Goal: Information Seeking & Learning: Check status

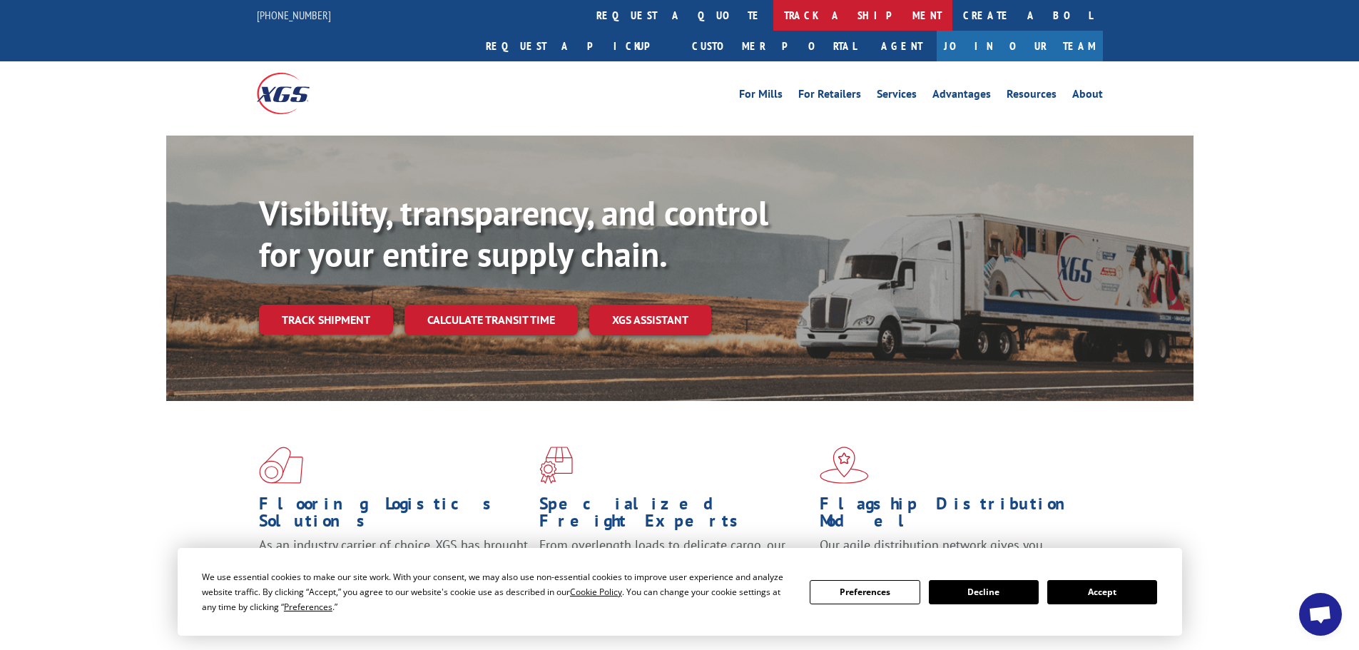
click at [774, 15] on link "track a shipment" at bounding box center [863, 15] width 179 height 31
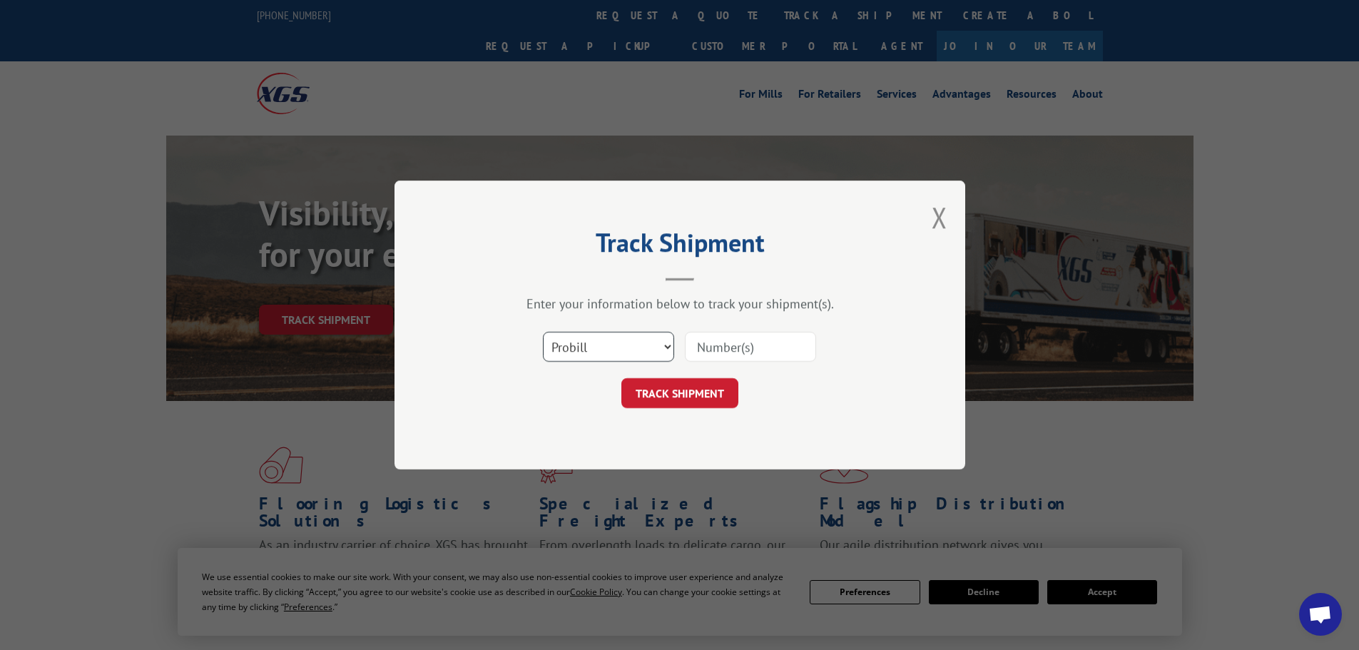
click at [650, 339] on select "Select category... Probill BOL PO" at bounding box center [608, 347] width 131 height 30
select select "po"
click at [543, 332] on select "Select category... Probill BOL PO" at bounding box center [608, 347] width 131 height 30
paste input "23517941"
type input "23517941"
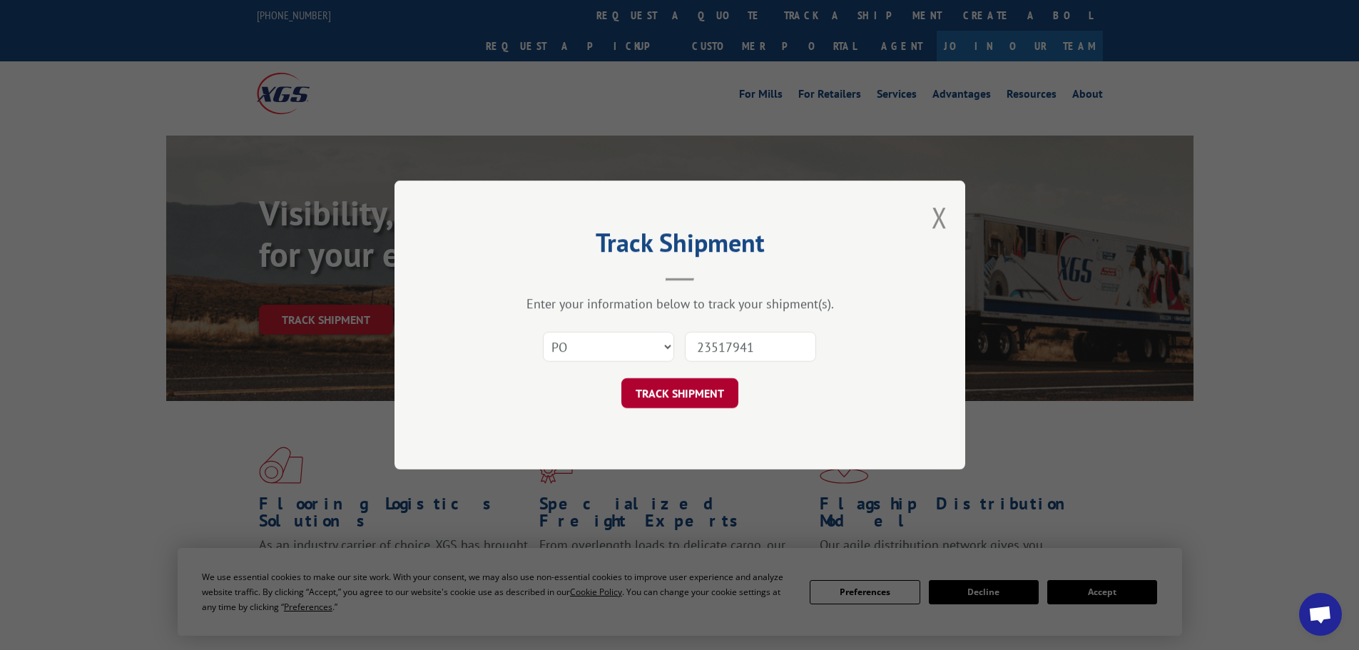
click at [684, 382] on button "TRACK SHIPMENT" at bounding box center [680, 393] width 117 height 30
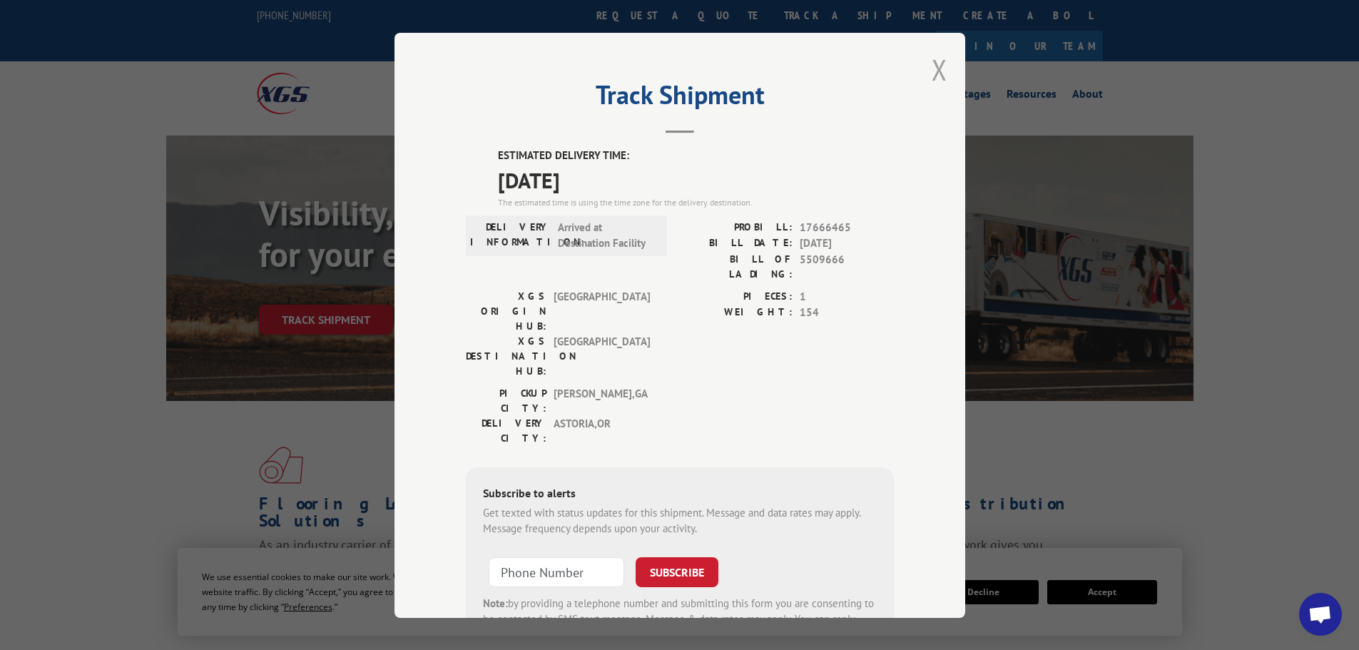
click at [933, 66] on button "Close modal" at bounding box center [940, 70] width 16 height 38
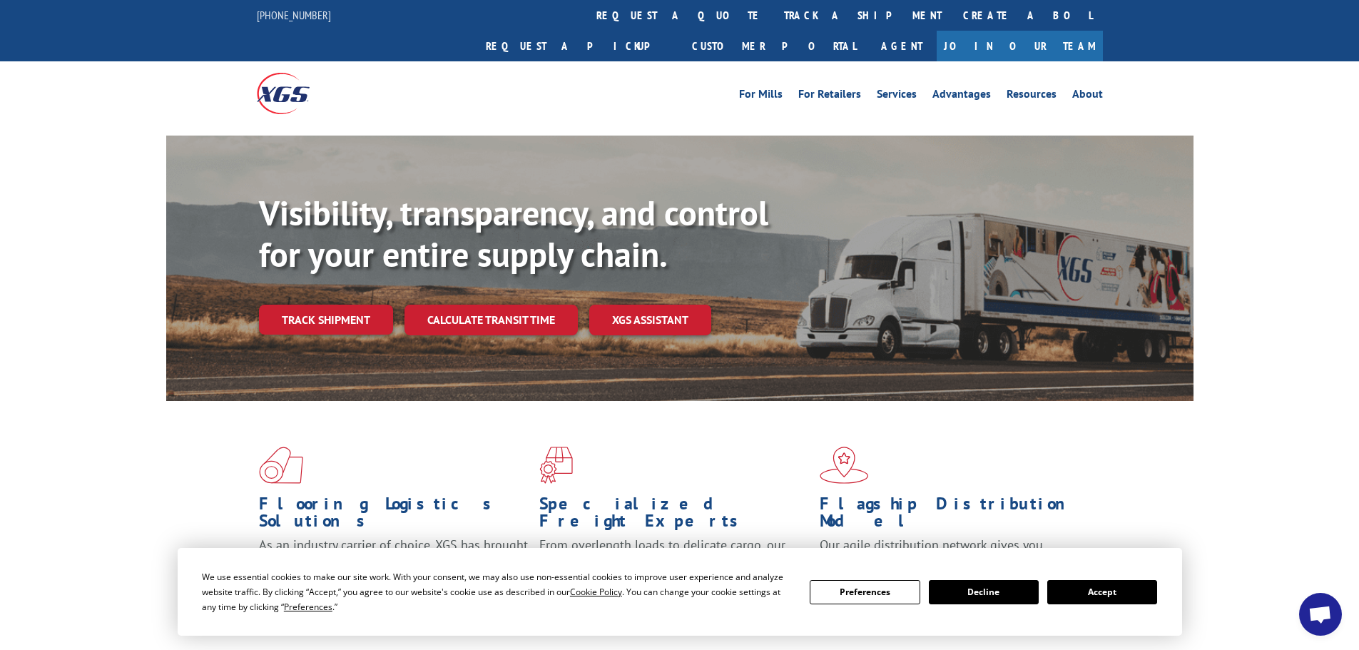
click at [774, 10] on link "track a shipment" at bounding box center [863, 15] width 179 height 31
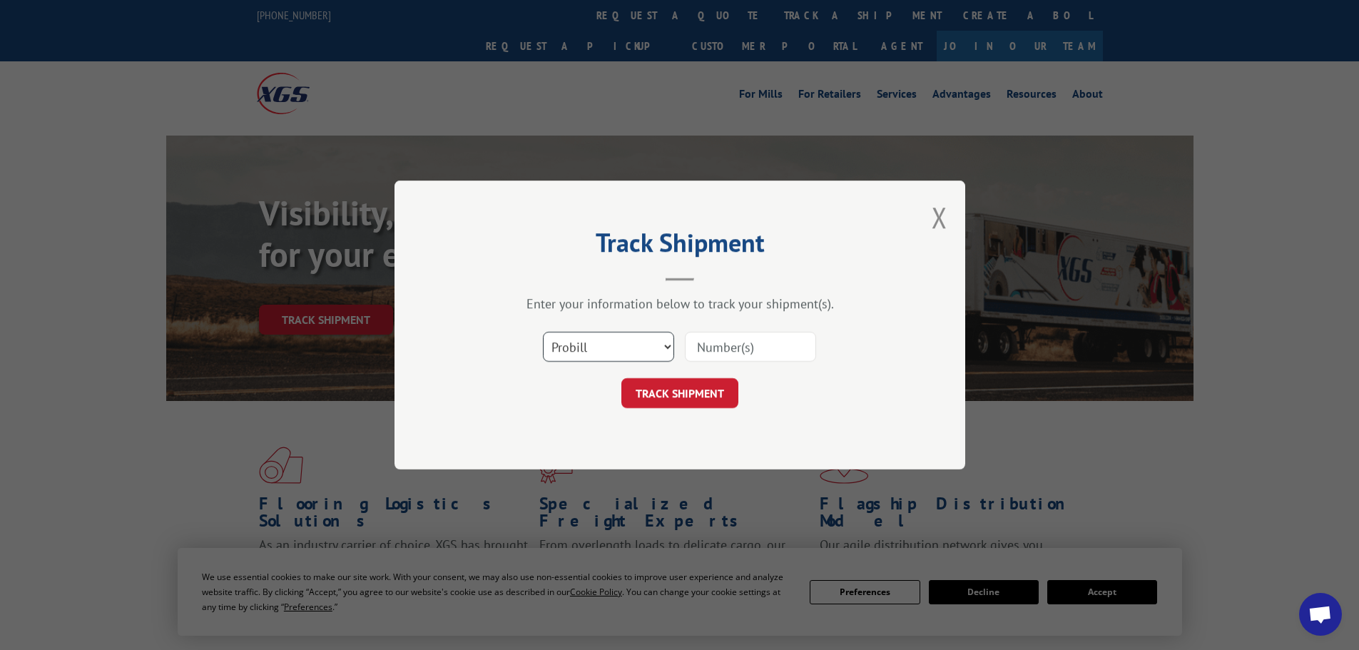
click at [613, 358] on select "Select category... Probill BOL PO" at bounding box center [608, 347] width 131 height 30
select select "po"
click at [543, 332] on select "Select category... Probill BOL PO" at bounding box center [608, 347] width 131 height 30
paste input "23517951"
type input "23517951"
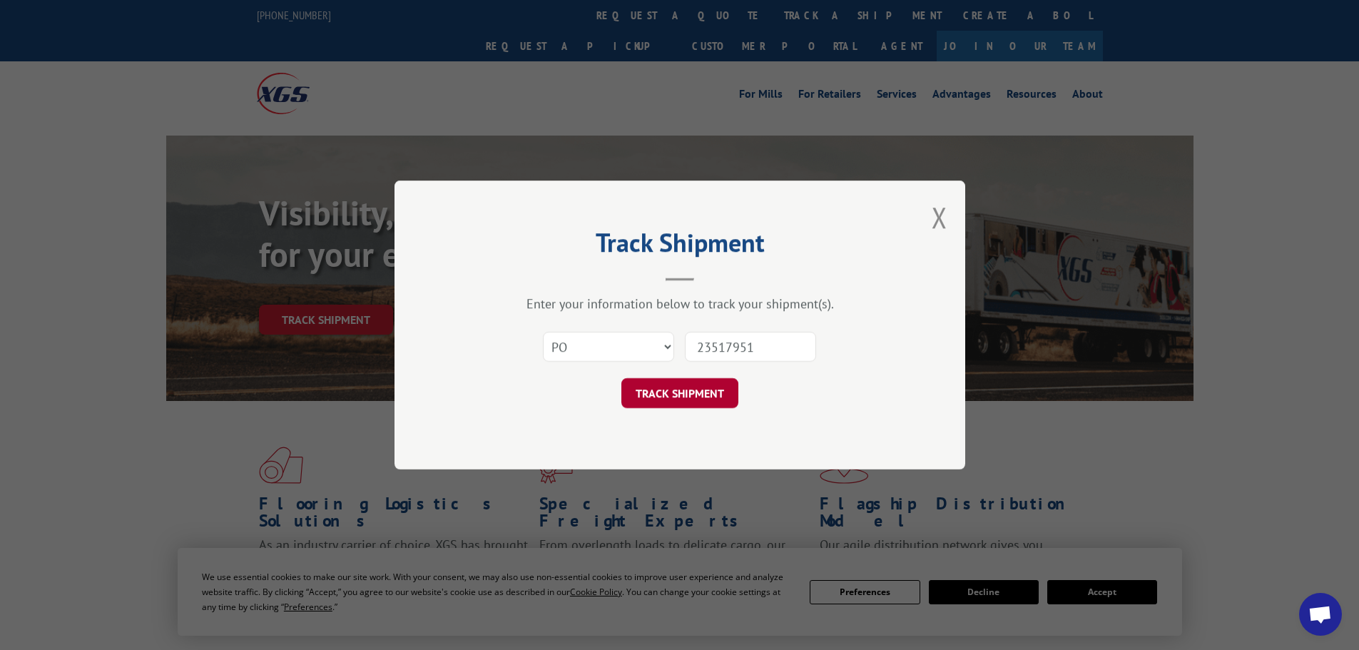
click at [692, 391] on button "TRACK SHIPMENT" at bounding box center [680, 393] width 117 height 30
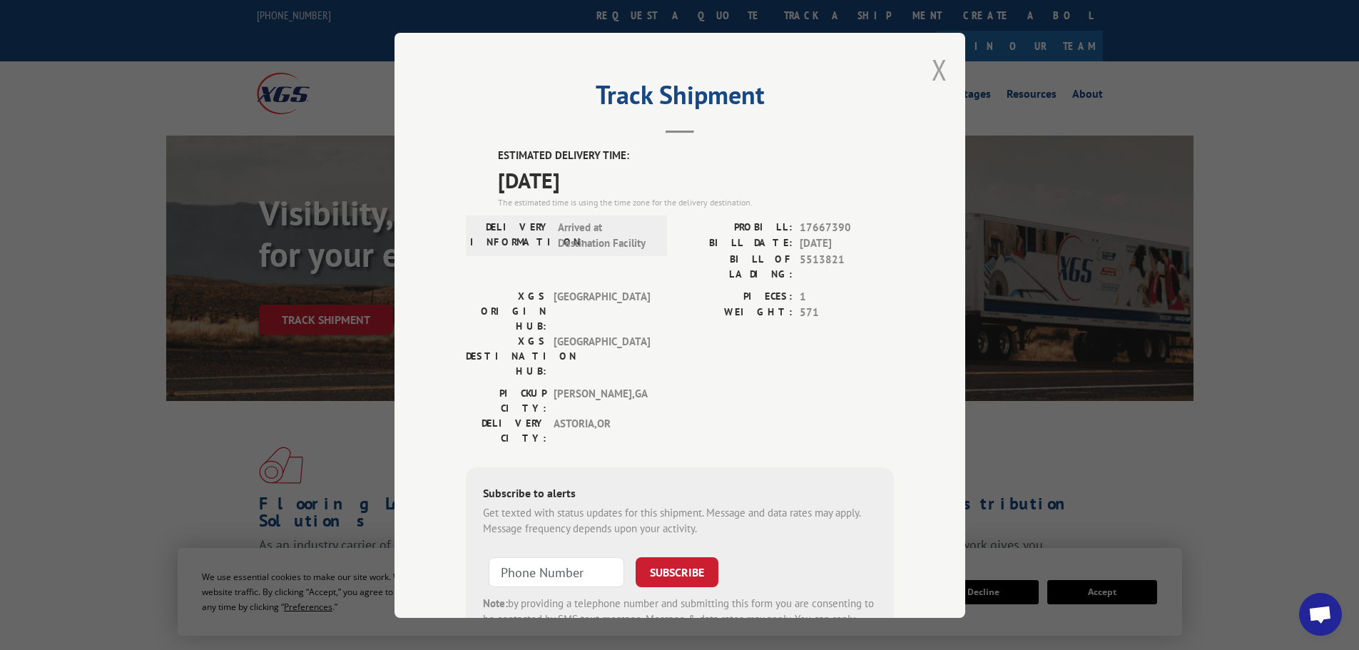
click at [940, 66] on button "Close modal" at bounding box center [940, 70] width 16 height 38
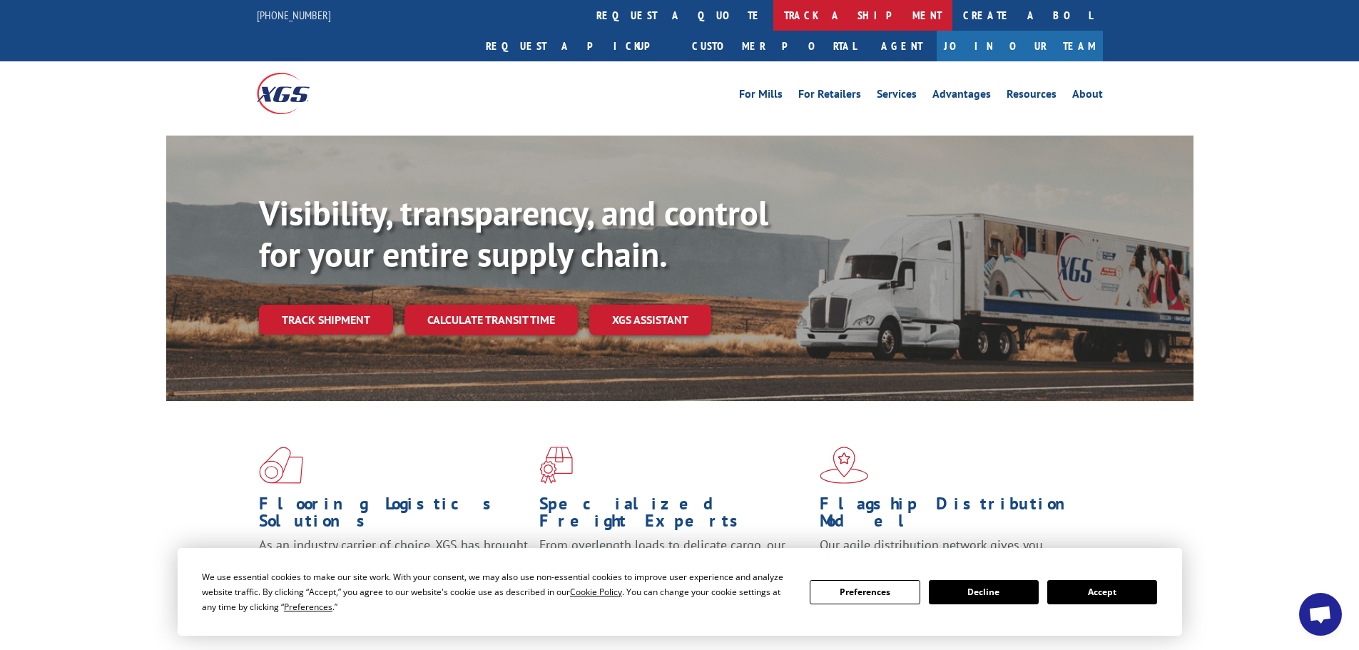
click at [774, 7] on link "track a shipment" at bounding box center [863, 15] width 179 height 31
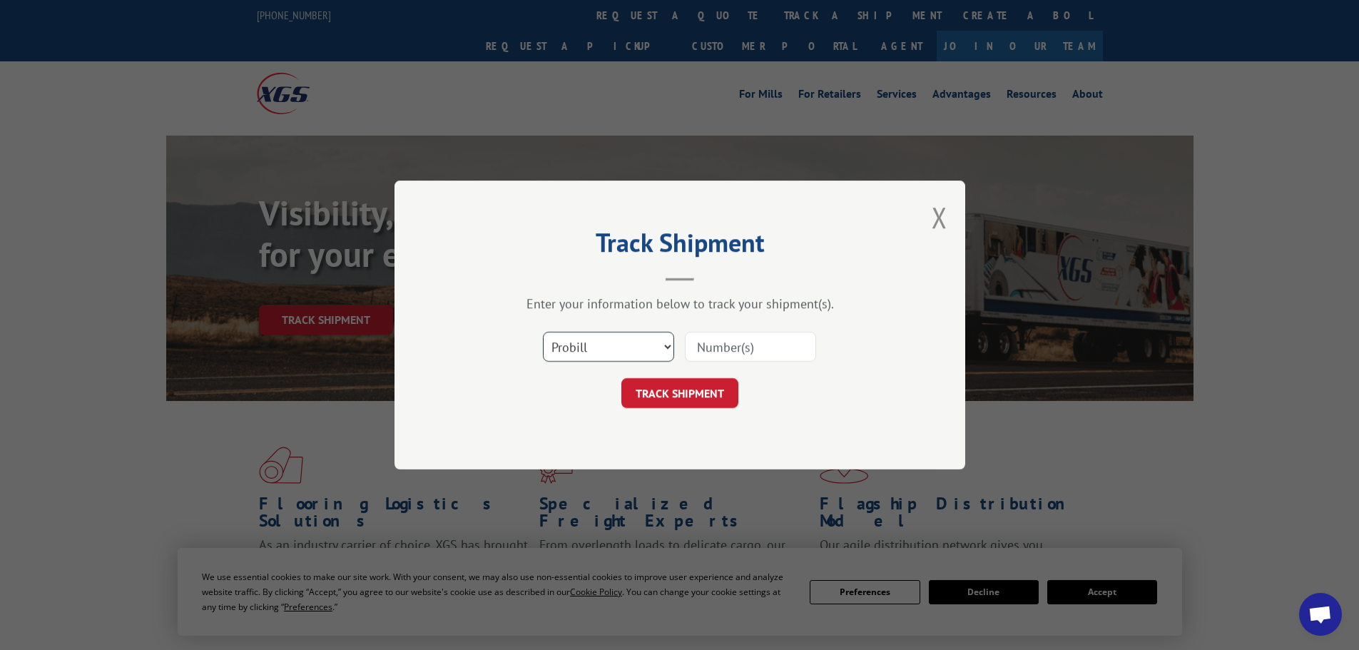
click at [664, 348] on select "Select category... Probill BOL PO" at bounding box center [608, 347] width 131 height 30
select select "po"
click at [543, 332] on select "Select category... Probill BOL PO" at bounding box center [608, 347] width 131 height 30
paste input "23517961"
type input "23517961"
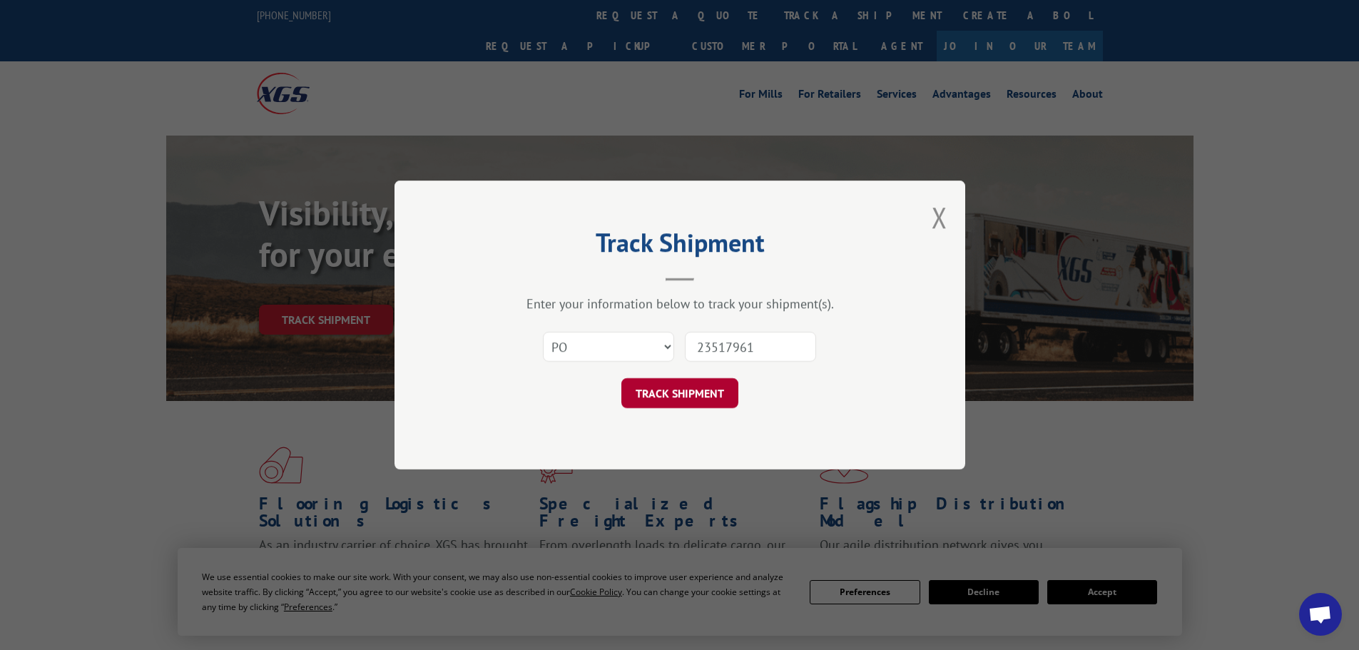
click at [667, 407] on button "TRACK SHIPMENT" at bounding box center [680, 393] width 117 height 30
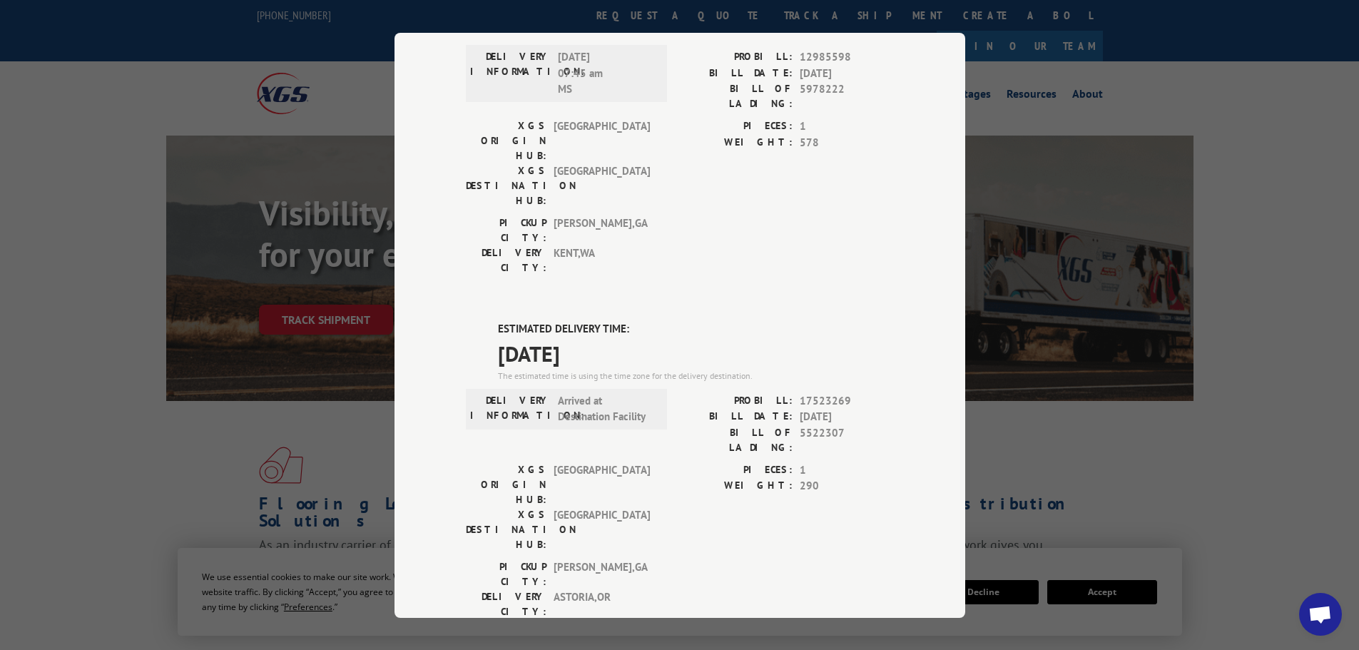
scroll to position [143, 0]
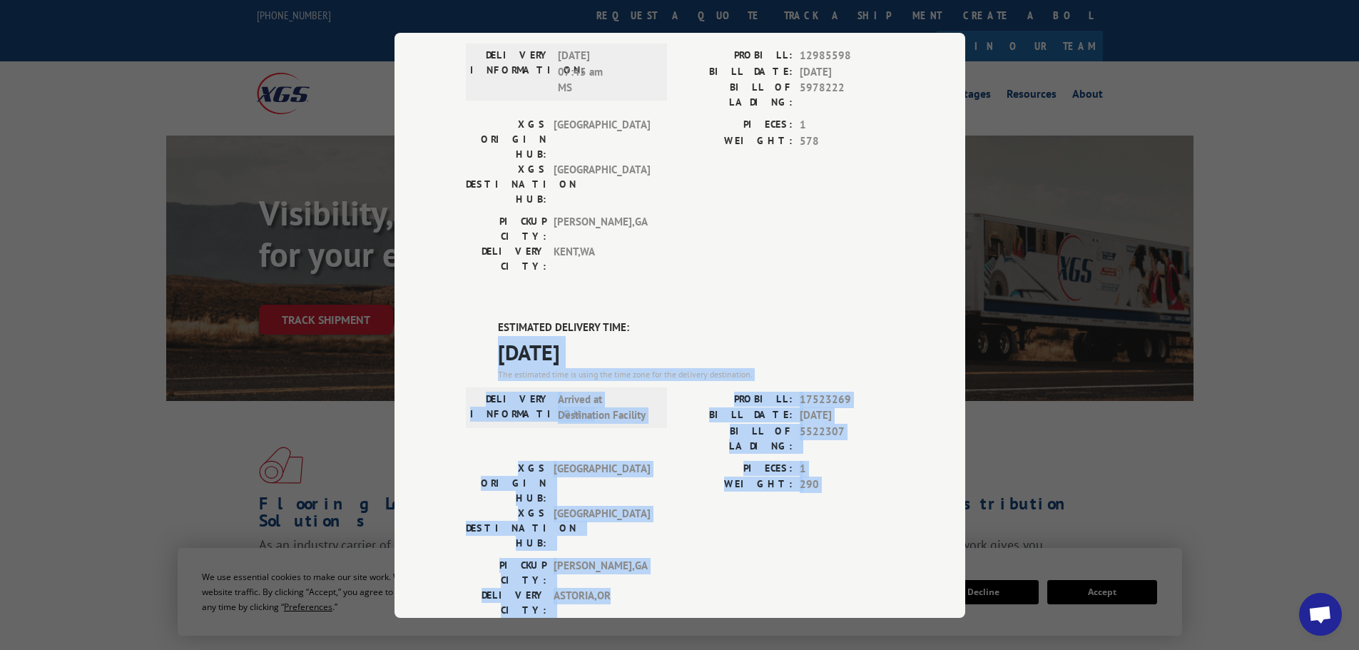
drag, startPoint x: 494, startPoint y: 274, endPoint x: 785, endPoint y: 447, distance: 338.5
click at [785, 447] on div "ESTIMATED DELIVERY TIME: [DATE] The estimated time is using the time zone for t…" at bounding box center [680, 576] width 428 height 513
copy div "[DATE] The estimated time is using the time zone for the delivery destination. …"
